Goal: Information Seeking & Learning: Learn about a topic

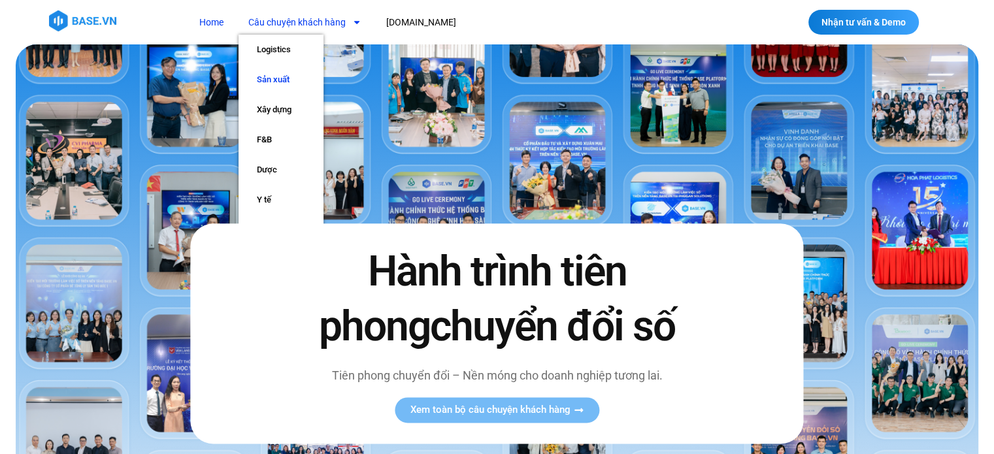
click at [277, 88] on link "Sản xuất" at bounding box center [281, 80] width 85 height 30
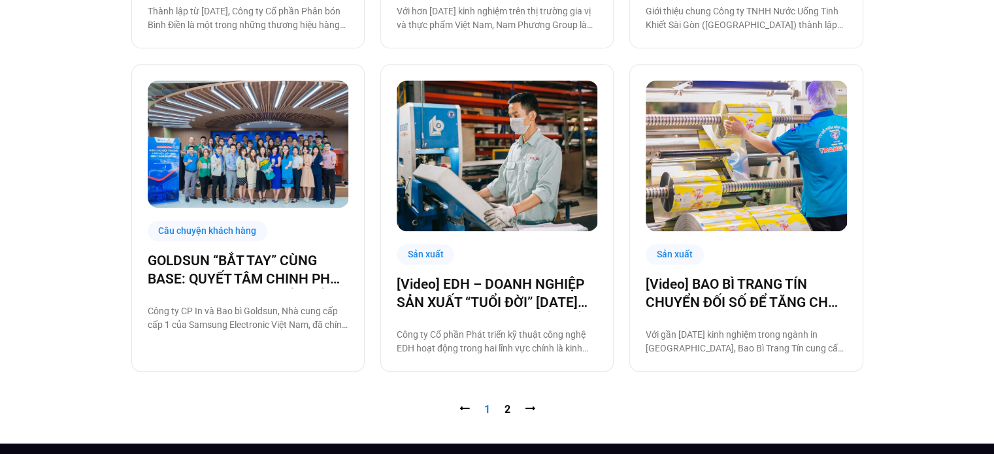
scroll to position [1315, 0]
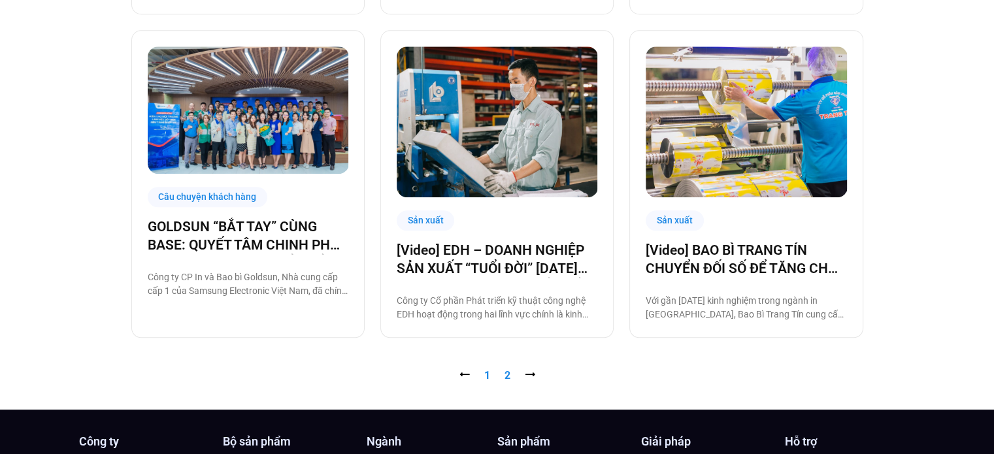
click at [509, 375] on link "Trang 2" at bounding box center [508, 375] width 6 height 12
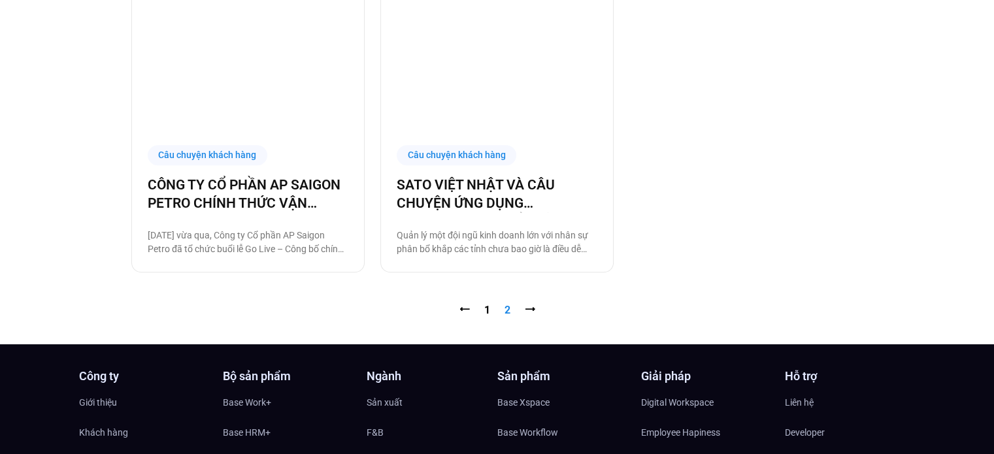
scroll to position [1079, 0]
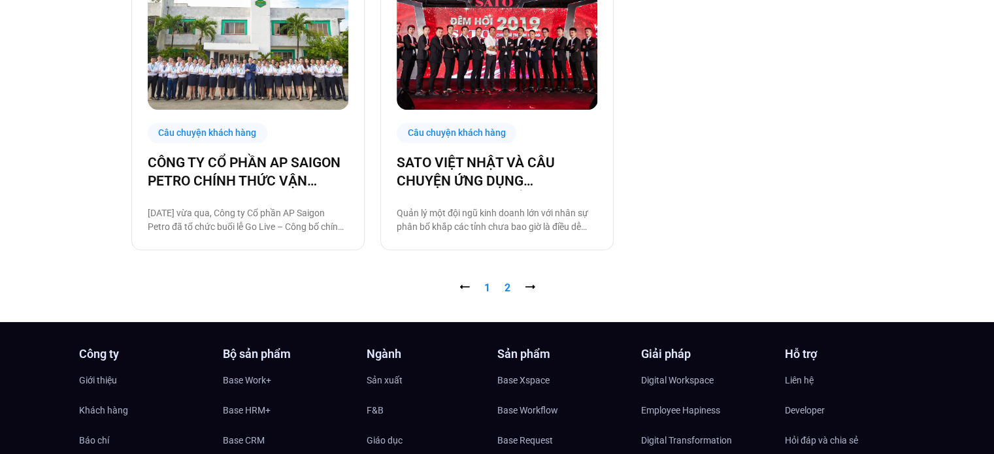
click at [487, 288] on link "Trang 1" at bounding box center [487, 288] width 6 height 12
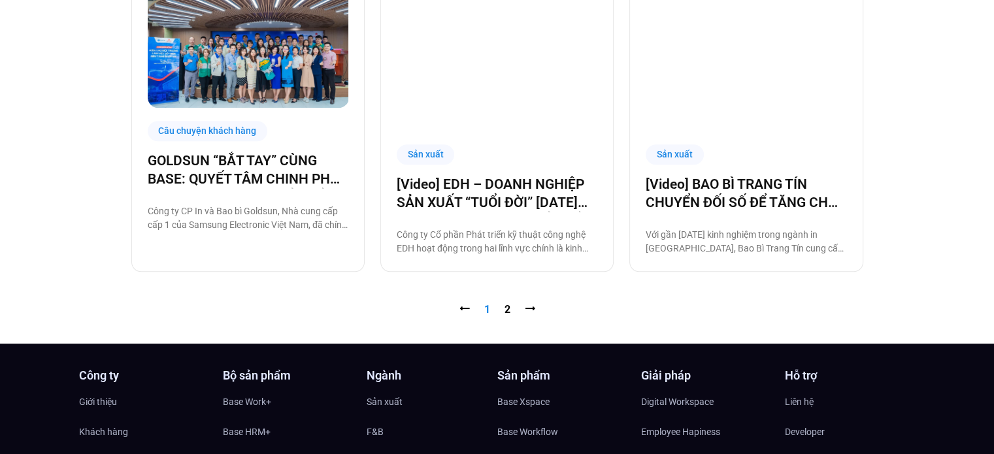
scroll to position [1382, 0]
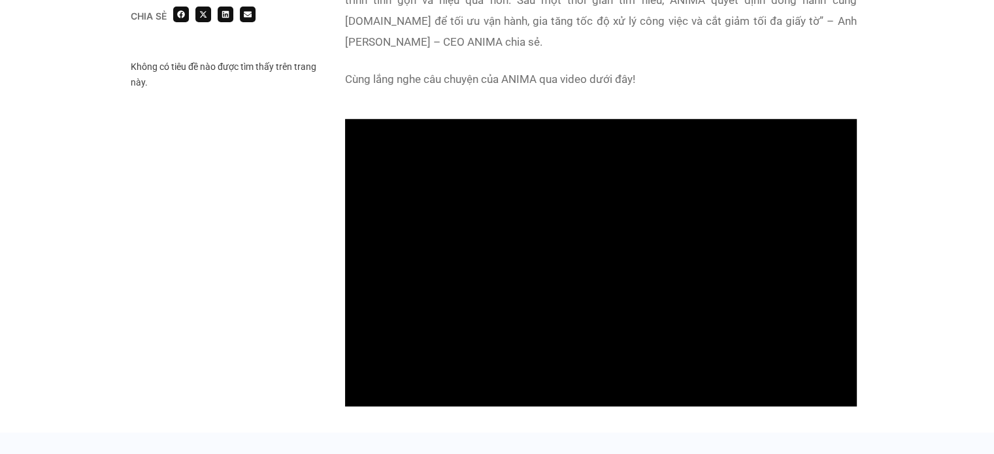
scroll to position [1084, 0]
